Goal: Use online tool/utility: Utilize a website feature to perform a specific function

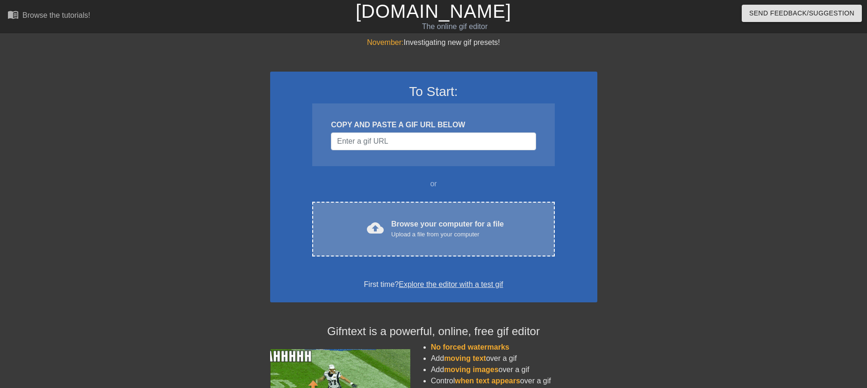
click at [425, 226] on div "Browse your computer for a file Upload a file from your computer" at bounding box center [447, 228] width 113 height 21
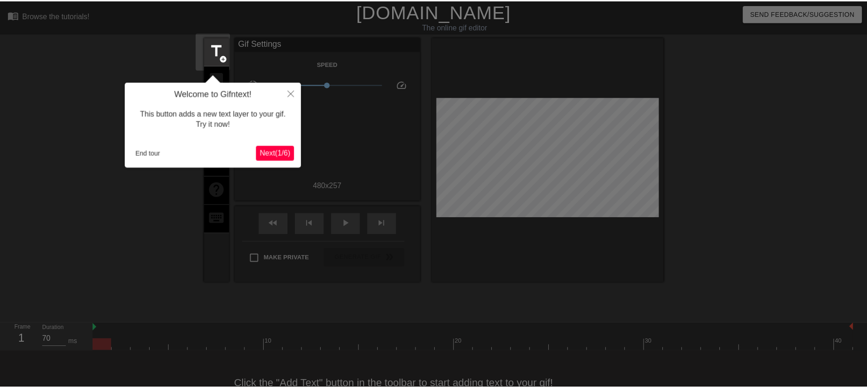
scroll to position [23, 0]
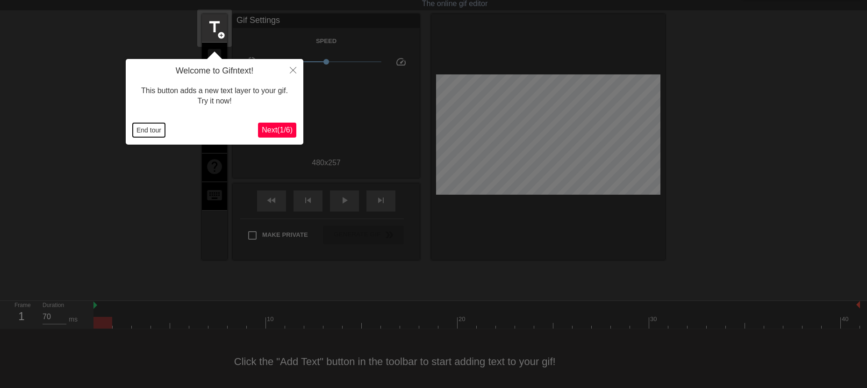
click at [157, 131] on button "End tour" at bounding box center [149, 130] width 32 height 14
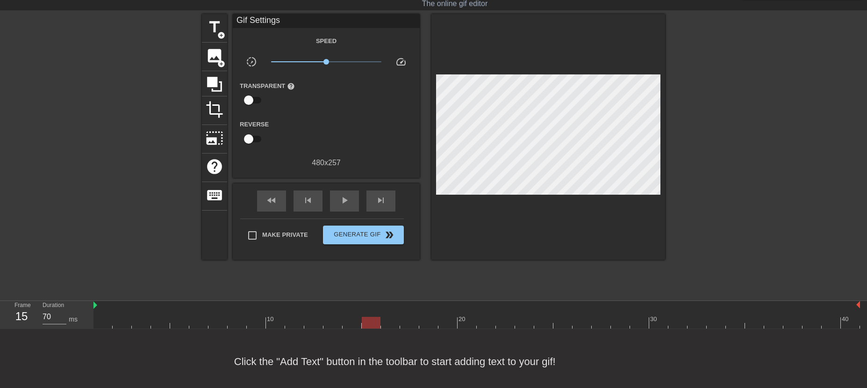
click at [367, 320] on div at bounding box center [476, 322] width 767 height 12
click at [474, 326] on div at bounding box center [476, 322] width 767 height 12
click at [504, 323] on div at bounding box center [476, 322] width 767 height 12
click at [490, 323] on div at bounding box center [476, 322] width 767 height 12
click at [501, 323] on div at bounding box center [476, 322] width 767 height 12
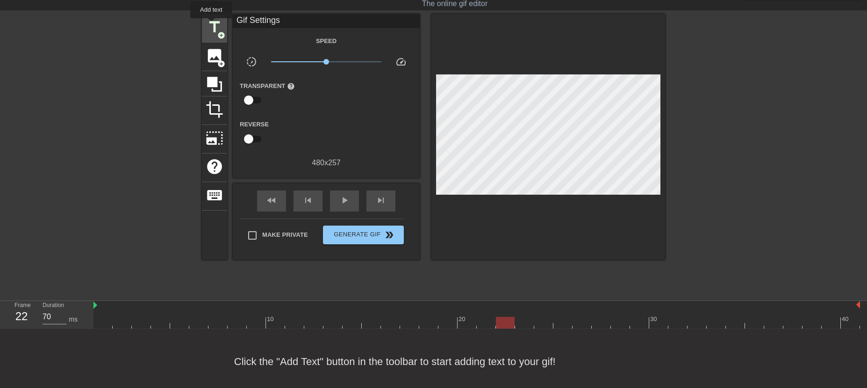
click at [211, 25] on span "title" at bounding box center [215, 27] width 18 height 18
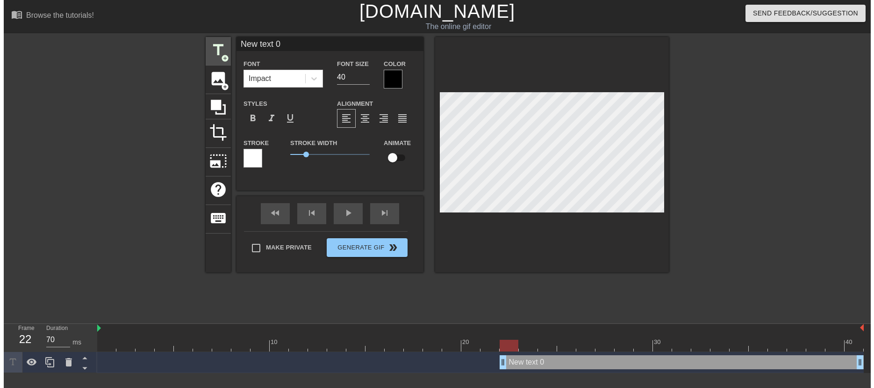
scroll to position [0, 0]
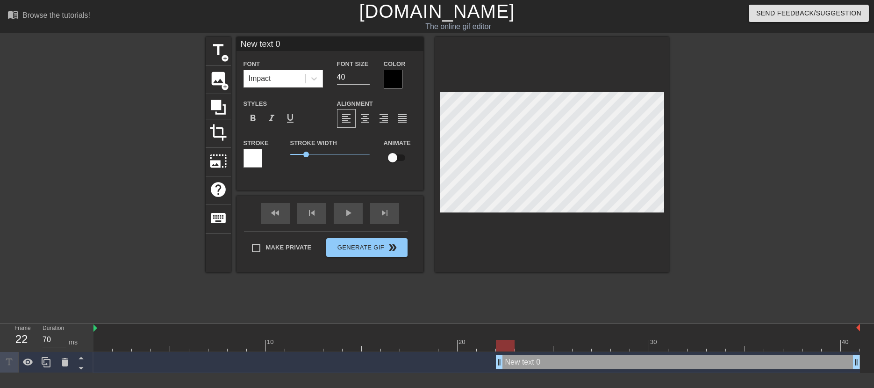
click at [532, 212] on div at bounding box center [552, 154] width 234 height 235
type input "B"
type textarea "B"
type input "BI"
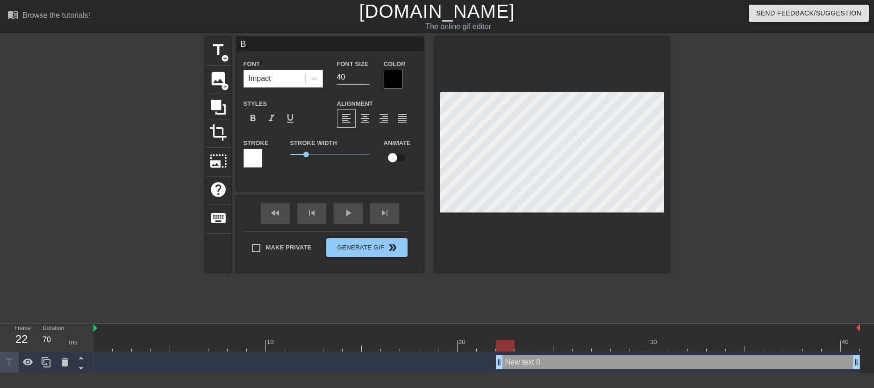
type textarea "BI"
type input "BIL"
type textarea "BIL"
type input "BILL"
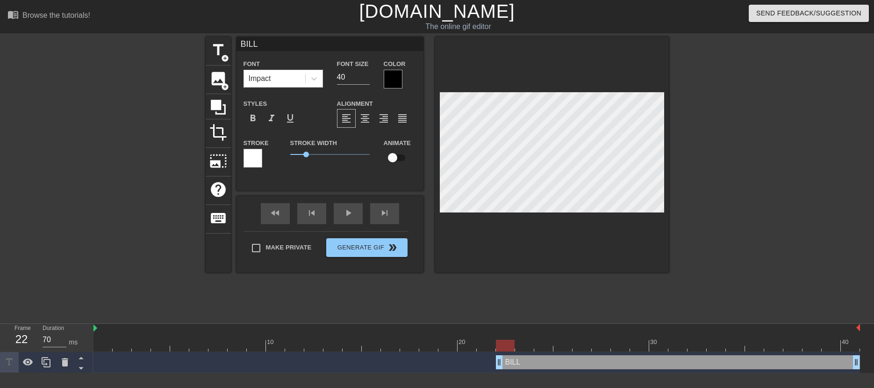
type textarea "BILL"
drag, startPoint x: 349, startPoint y: 75, endPoint x: 315, endPoint y: 73, distance: 34.2
click at [315, 73] on div "Font Impact Font Size 40 Color" at bounding box center [330, 73] width 187 height 30
type input "40"
type input "BIL"
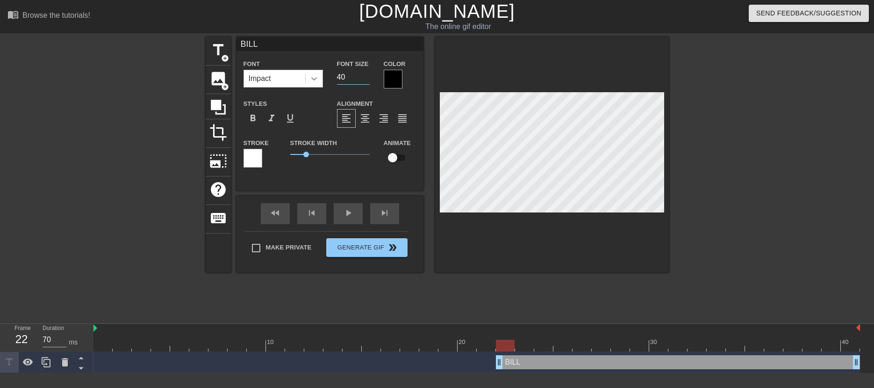
type textarea "BIL"
type input "BI"
type textarea "BI"
type input "B"
type textarea "B"
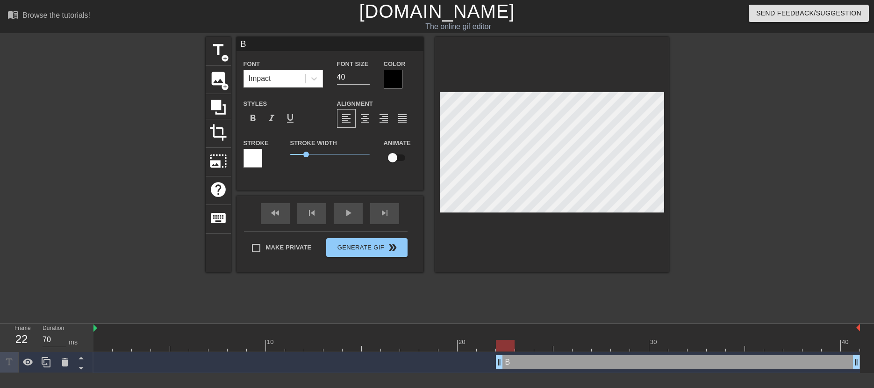
click at [390, 78] on div at bounding box center [393, 79] width 19 height 19
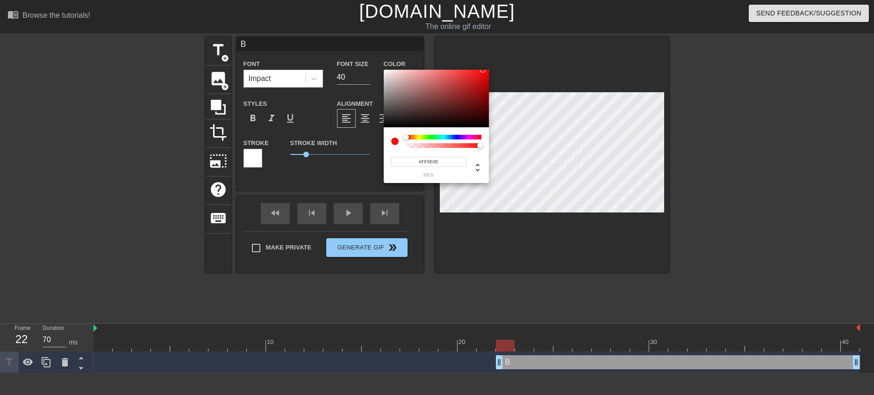
type input "#FF0000"
drag, startPoint x: 417, startPoint y: 99, endPoint x: 509, endPoint y: 52, distance: 103.1
click at [509, 52] on div "#FF0000 hex" at bounding box center [437, 197] width 874 height 395
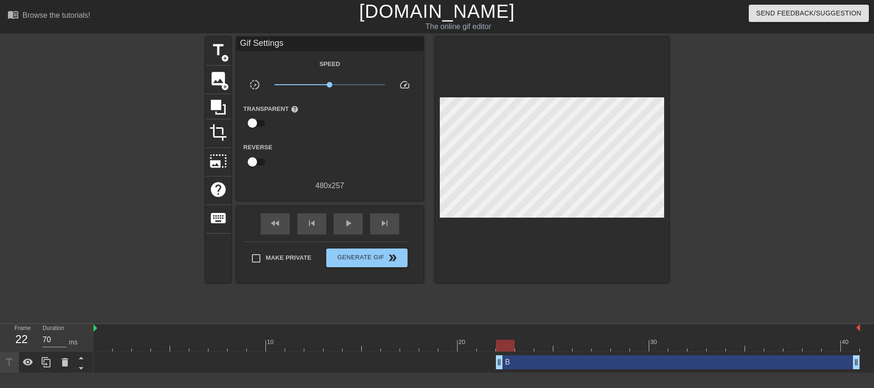
click at [528, 261] on div at bounding box center [552, 159] width 234 height 245
click at [349, 214] on div "play_arrow" at bounding box center [348, 223] width 29 height 21
click at [349, 214] on div "pause" at bounding box center [348, 223] width 29 height 21
click at [656, 345] on div at bounding box center [476, 345] width 767 height 12
click at [683, 345] on div at bounding box center [476, 345] width 767 height 12
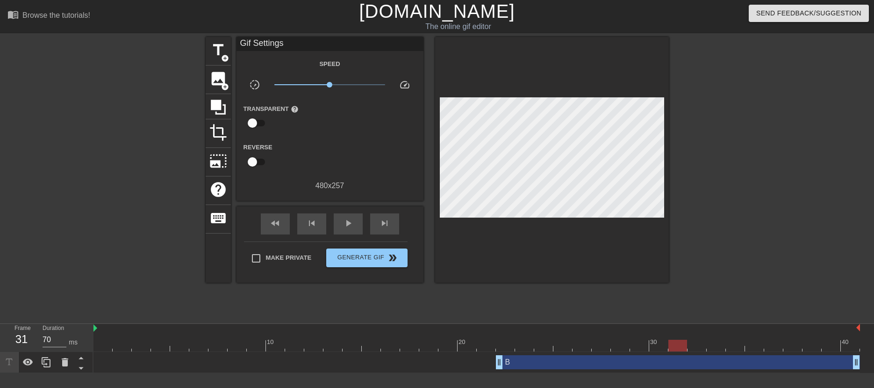
click at [696, 346] on div at bounding box center [476, 345] width 767 height 12
click at [682, 348] on div at bounding box center [476, 345] width 767 height 12
click at [696, 349] on div at bounding box center [476, 345] width 767 height 12
drag, startPoint x: 857, startPoint y: 363, endPoint x: 690, endPoint y: 362, distance: 167.4
click at [690, 362] on div "B drag_handle drag_handle" at bounding box center [476, 362] width 767 height 14
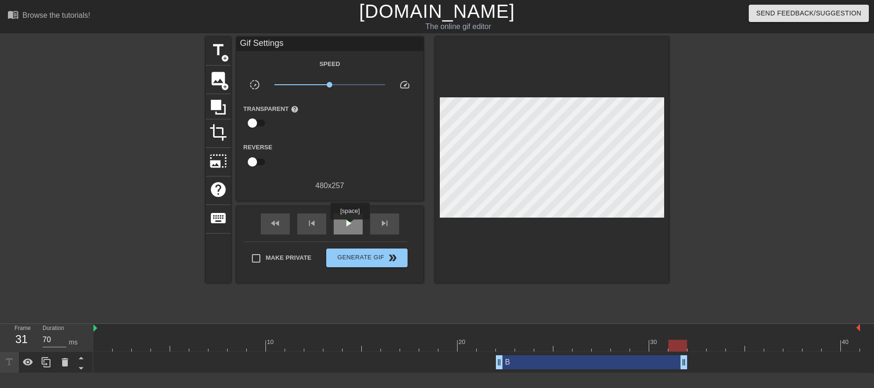
click at [350, 226] on span "play_arrow" at bounding box center [348, 222] width 11 height 11
click at [366, 255] on span "Generate Gif double_arrow" at bounding box center [366, 257] width 73 height 11
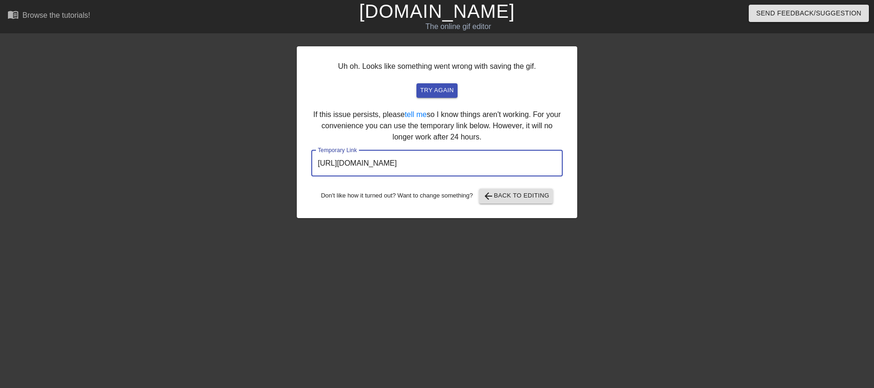
drag, startPoint x: 524, startPoint y: 163, endPoint x: 288, endPoint y: 153, distance: 235.8
click at [288, 153] on div "Uh oh. Looks like something went wrong with saving the gif. try again If this i…" at bounding box center [437, 177] width 874 height 280
